Goal: Task Accomplishment & Management: Use online tool/utility

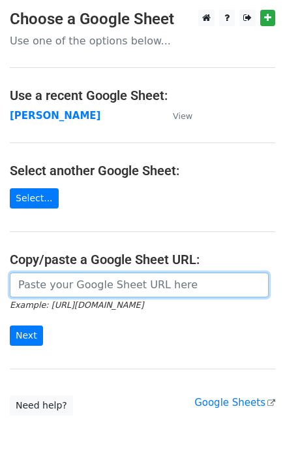
click at [42, 283] on input "url" at bounding box center [139, 284] width 259 height 25
type input "[URL][DOMAIN_NAME]"
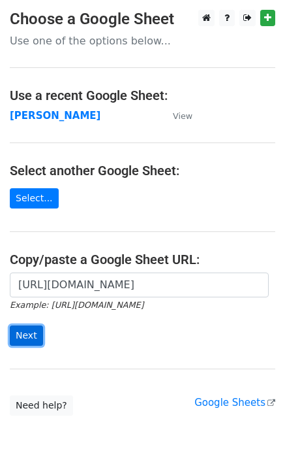
click at [17, 340] on input "Next" at bounding box center [26, 335] width 33 height 20
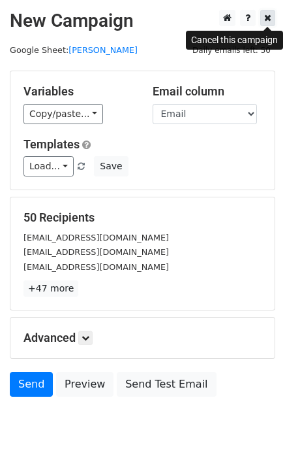
drag, startPoint x: 268, startPoint y: 17, endPoint x: 227, endPoint y: 47, distance: 50.9
click at [268, 18] on icon at bounding box center [267, 17] width 7 height 9
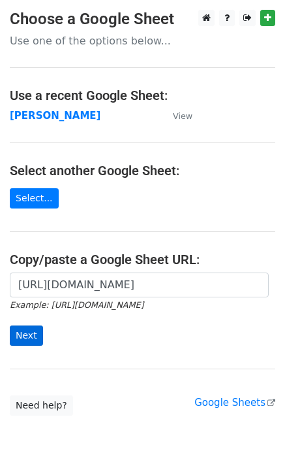
scroll to position [0, 296]
type input "https://docs.google.com/spreadsheets/d/1BYGVI45WQ4cz22B5xAjNLGlSM1xeazTwWyxZ3AO…"
click at [27, 346] on div "https://docs.google.com/spreadsheets/d/1BYGVI45WQ4cz22B5xAjNLGlSM1xeazTwWyxZ3AO…" at bounding box center [142, 315] width 285 height 86
click at [27, 338] on input "Next" at bounding box center [26, 335] width 33 height 20
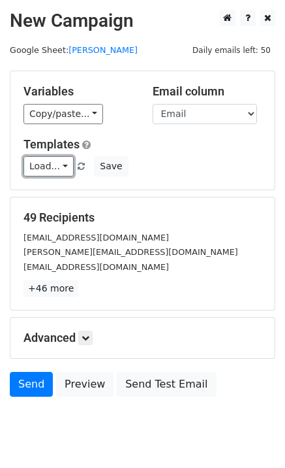
drag, startPoint x: 33, startPoint y: 170, endPoint x: 48, endPoint y: 190, distance: 24.8
click at [35, 171] on link "Load..." at bounding box center [49, 166] width 50 height 20
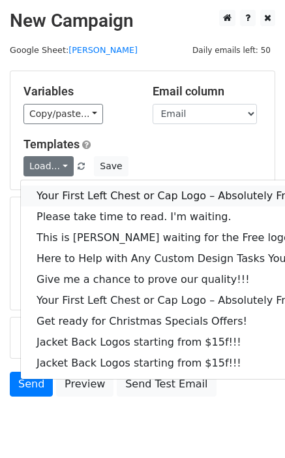
click at [50, 192] on link "Your First Left Chest or Cap Logo – Absolutely Free" at bounding box center [177, 195] width 312 height 21
